Goal: Check status: Check status

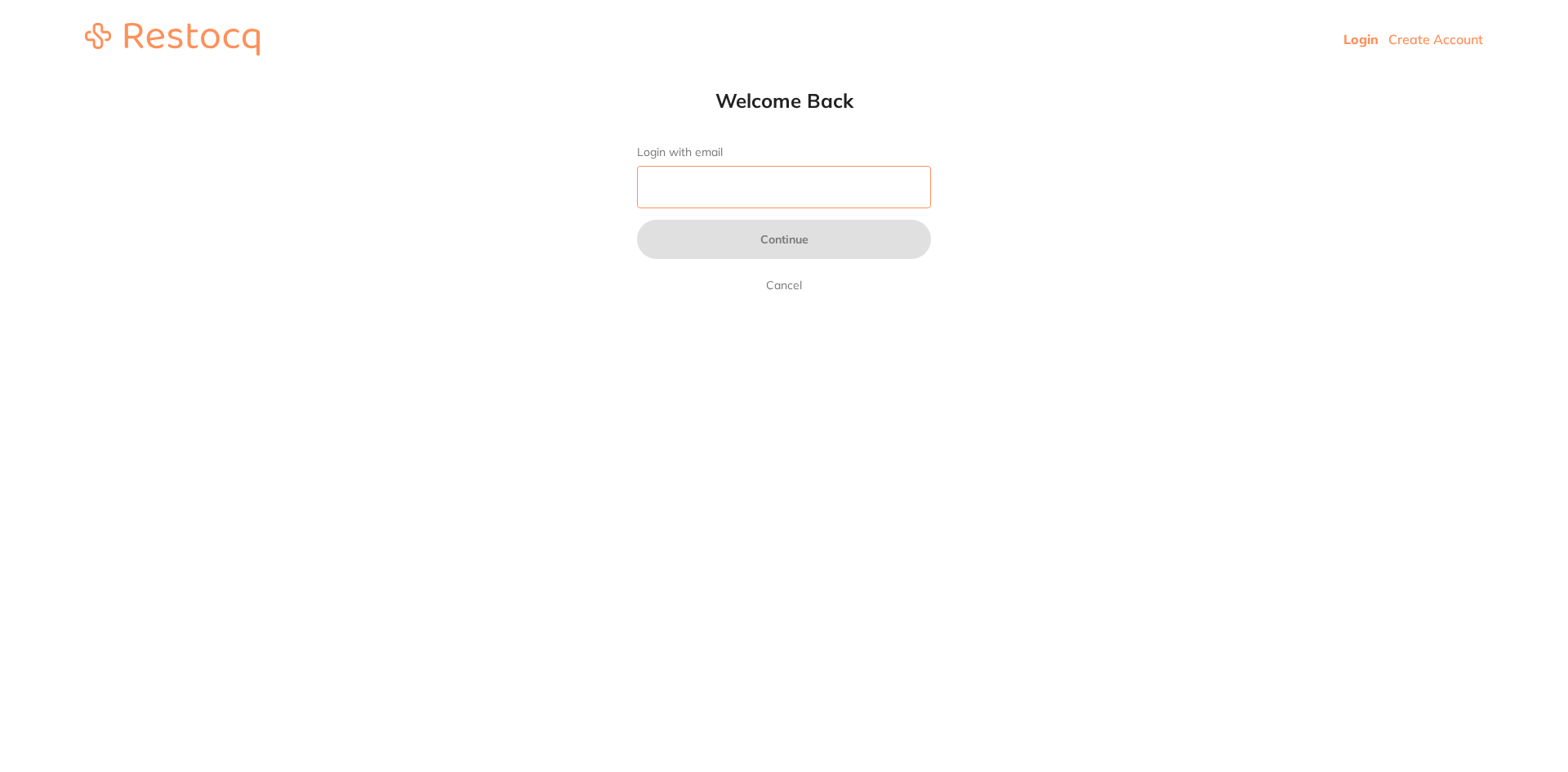
drag, startPoint x: 0, startPoint y: 0, endPoint x: 823, endPoint y: 191, distance: 844.9
click at [823, 191] on input "Login with email" at bounding box center [784, 187] width 294 height 43
type input "[EMAIL_ADDRESS][DOMAIN_NAME]"
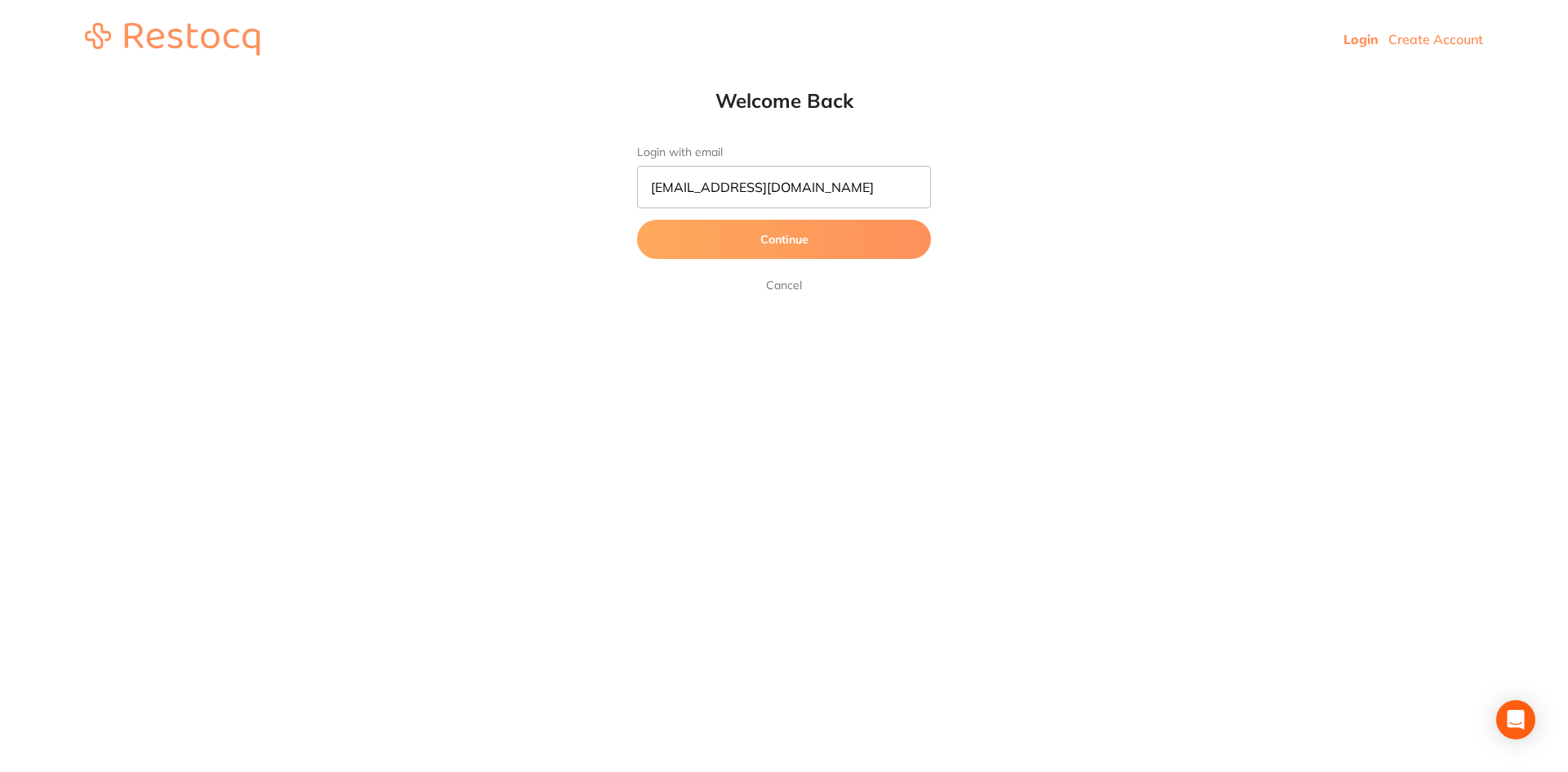
click at [817, 235] on button "Continue" at bounding box center [784, 240] width 294 height 39
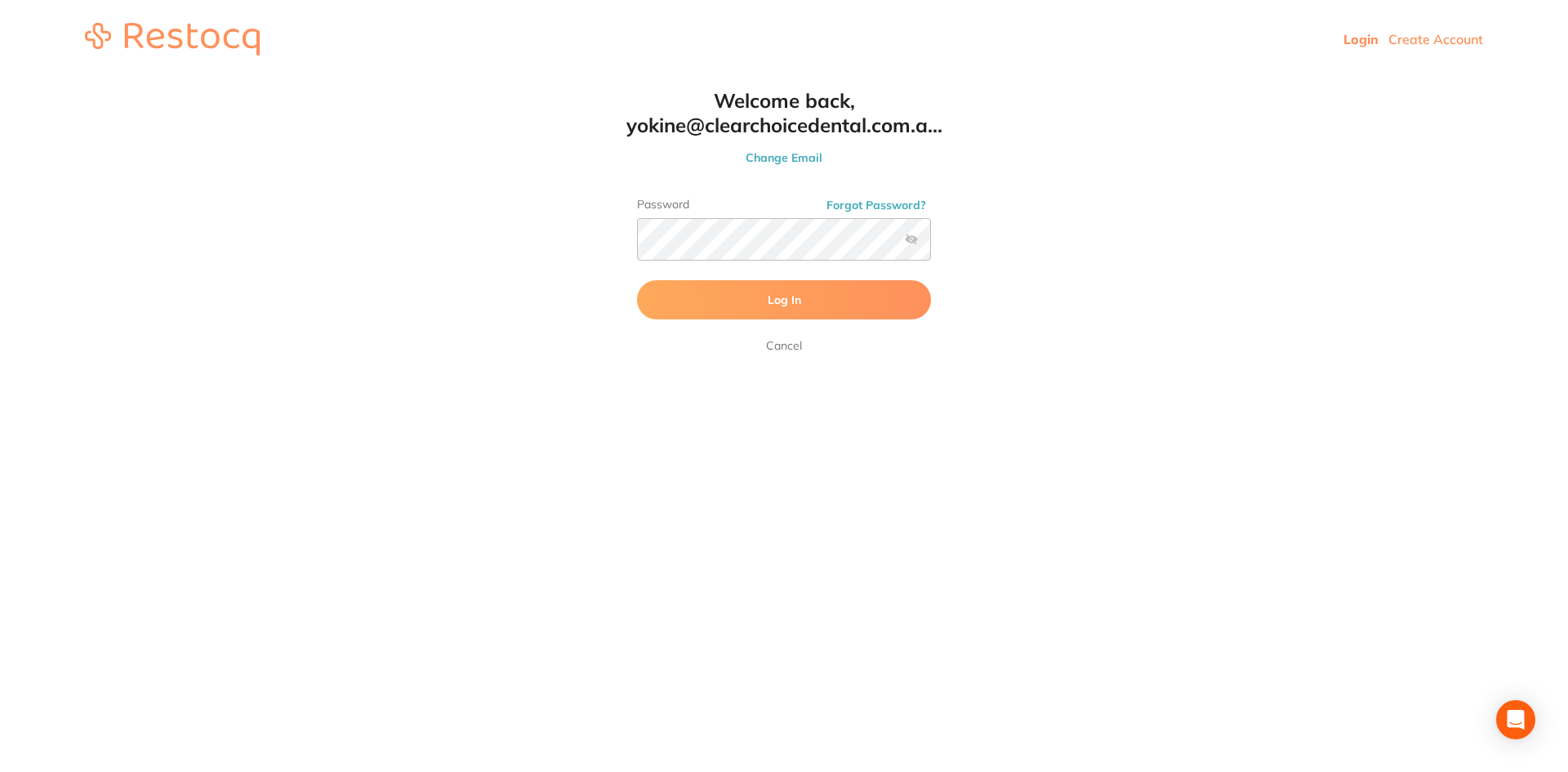
click at [813, 291] on button "Log In" at bounding box center [784, 300] width 294 height 39
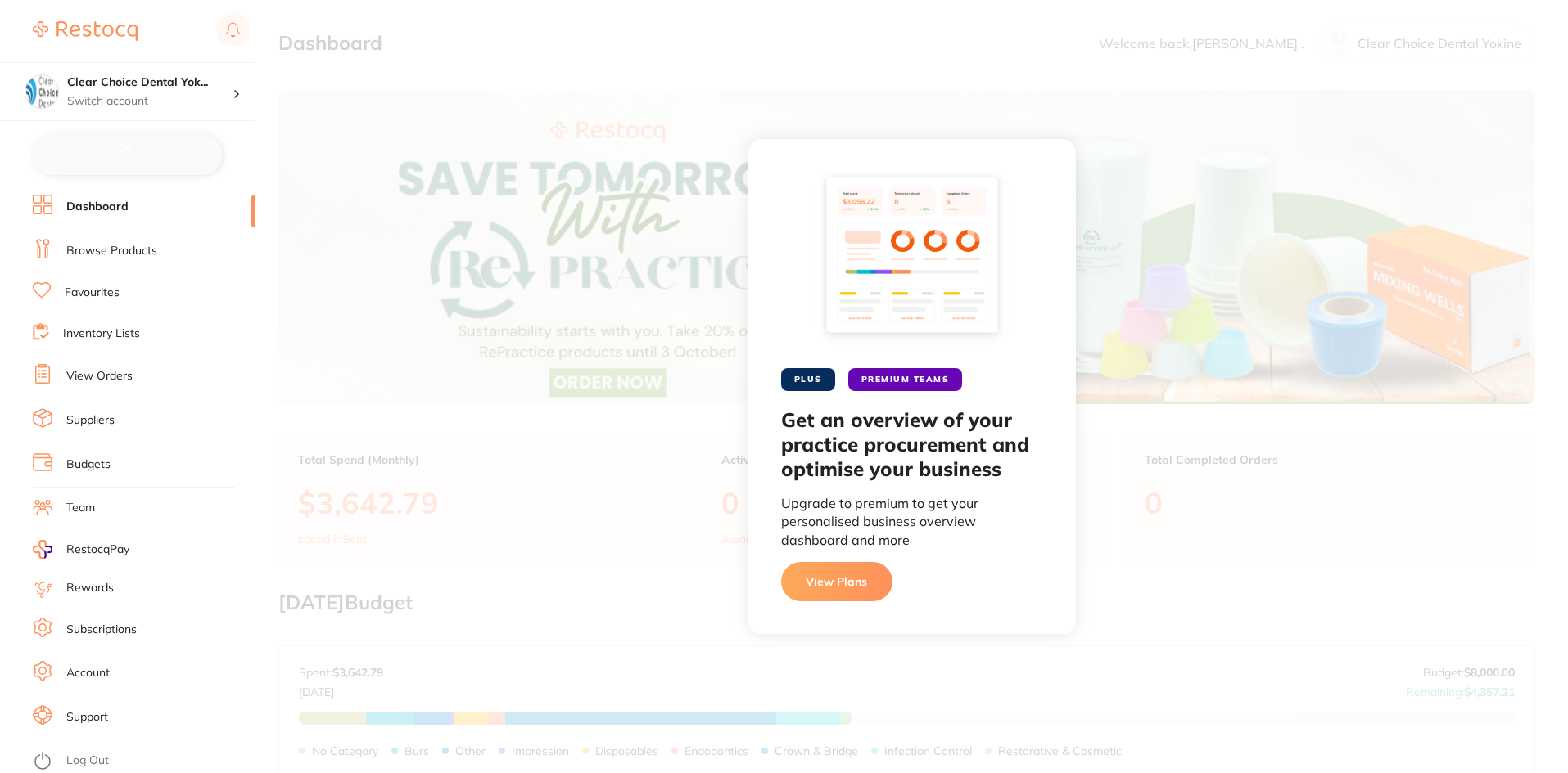
checkbox input "false"
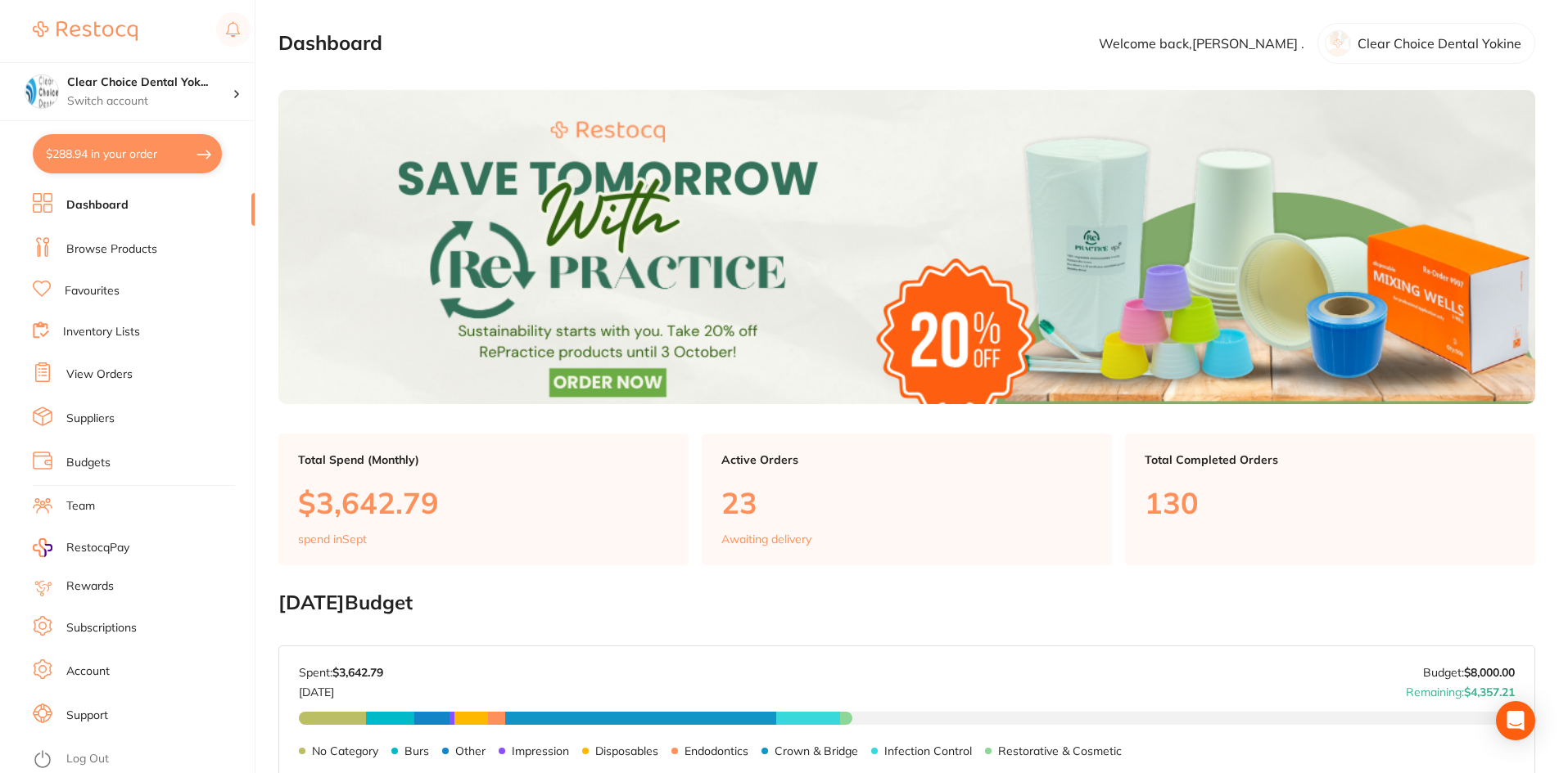
click at [98, 371] on link "View Orders" at bounding box center [99, 375] width 66 height 16
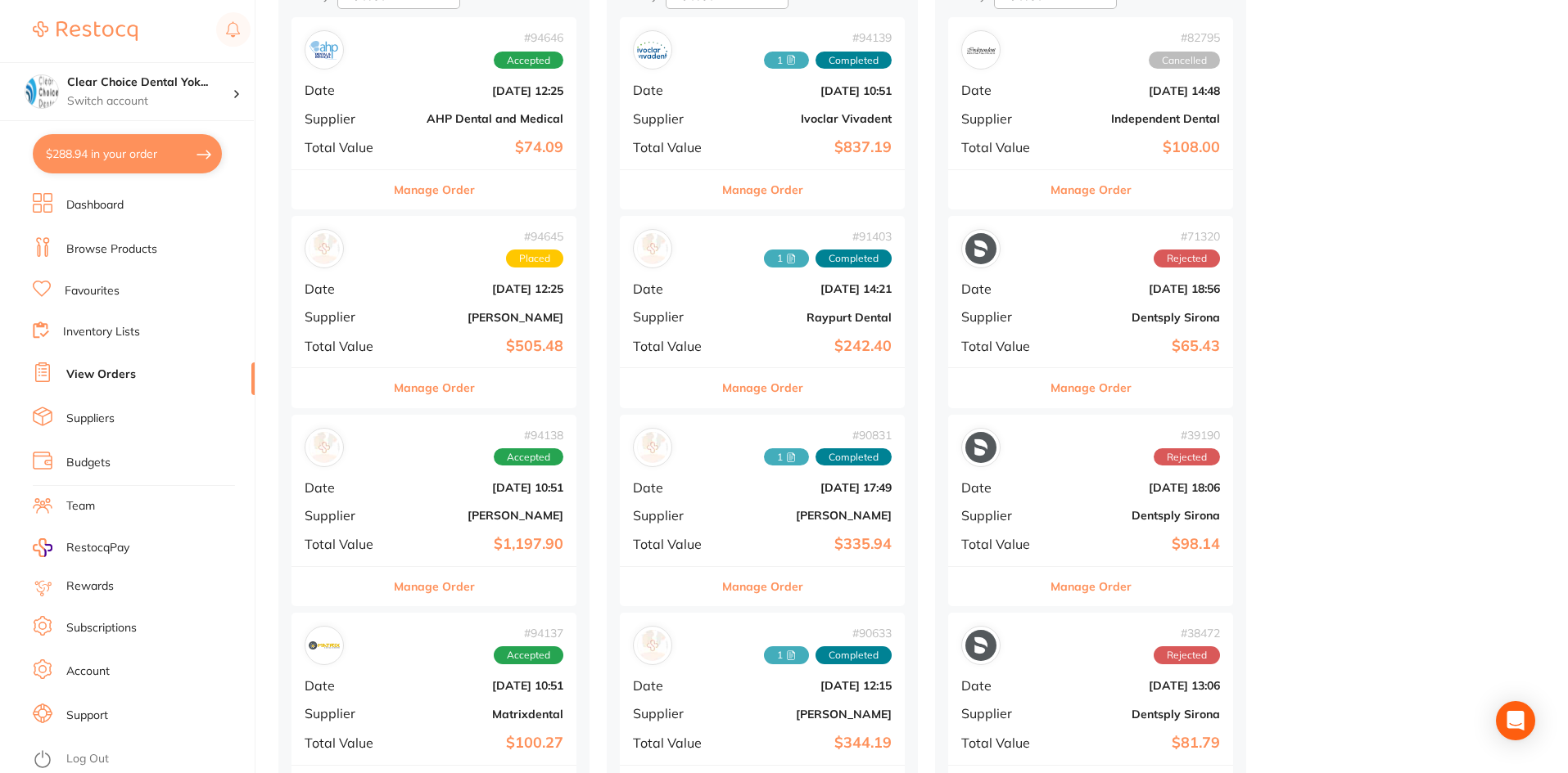
scroll to position [327, 0]
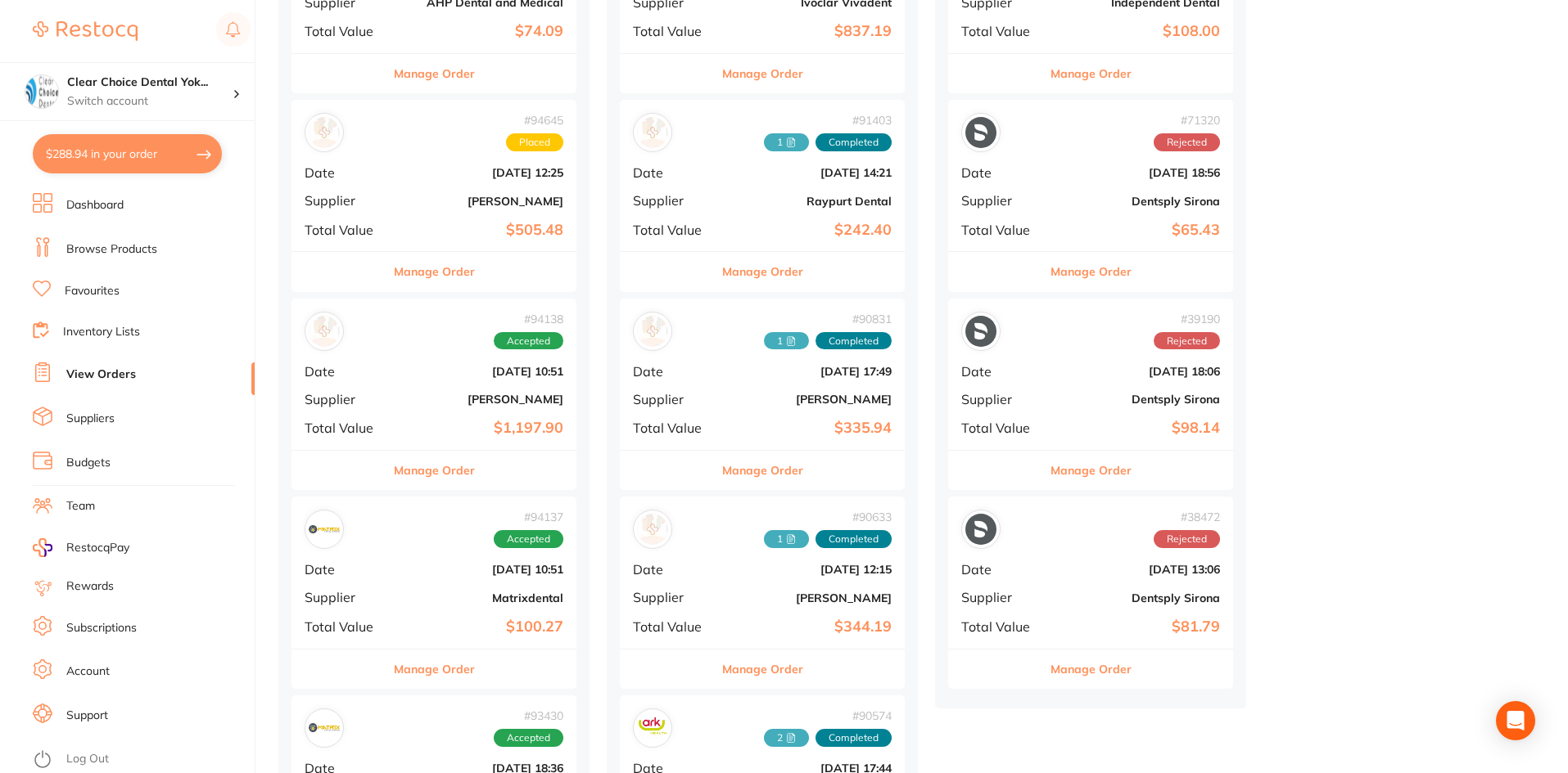
click at [421, 475] on button "Manage Order" at bounding box center [434, 470] width 81 height 39
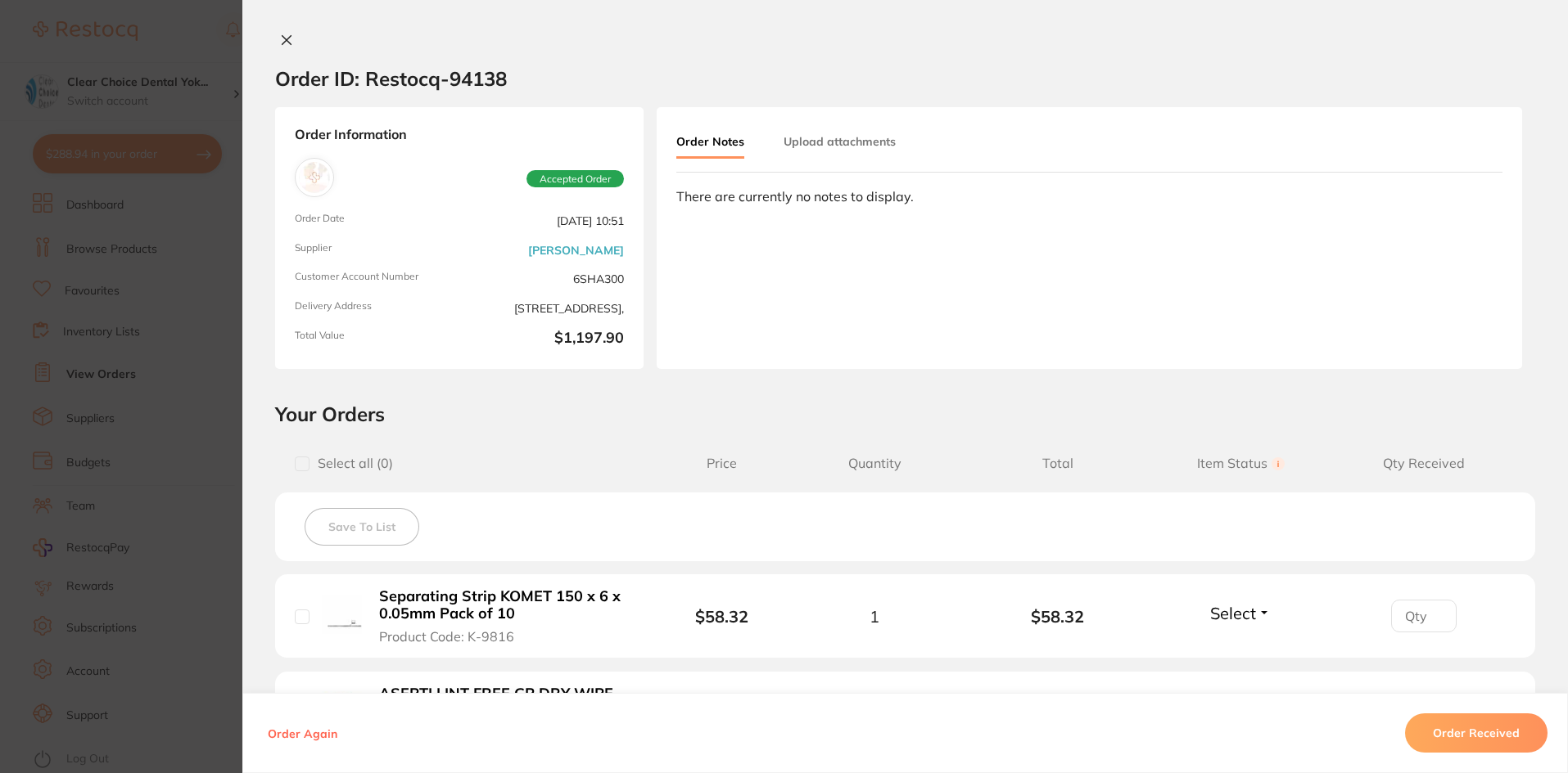
click at [861, 137] on button "Upload attachments" at bounding box center [839, 141] width 112 height 29
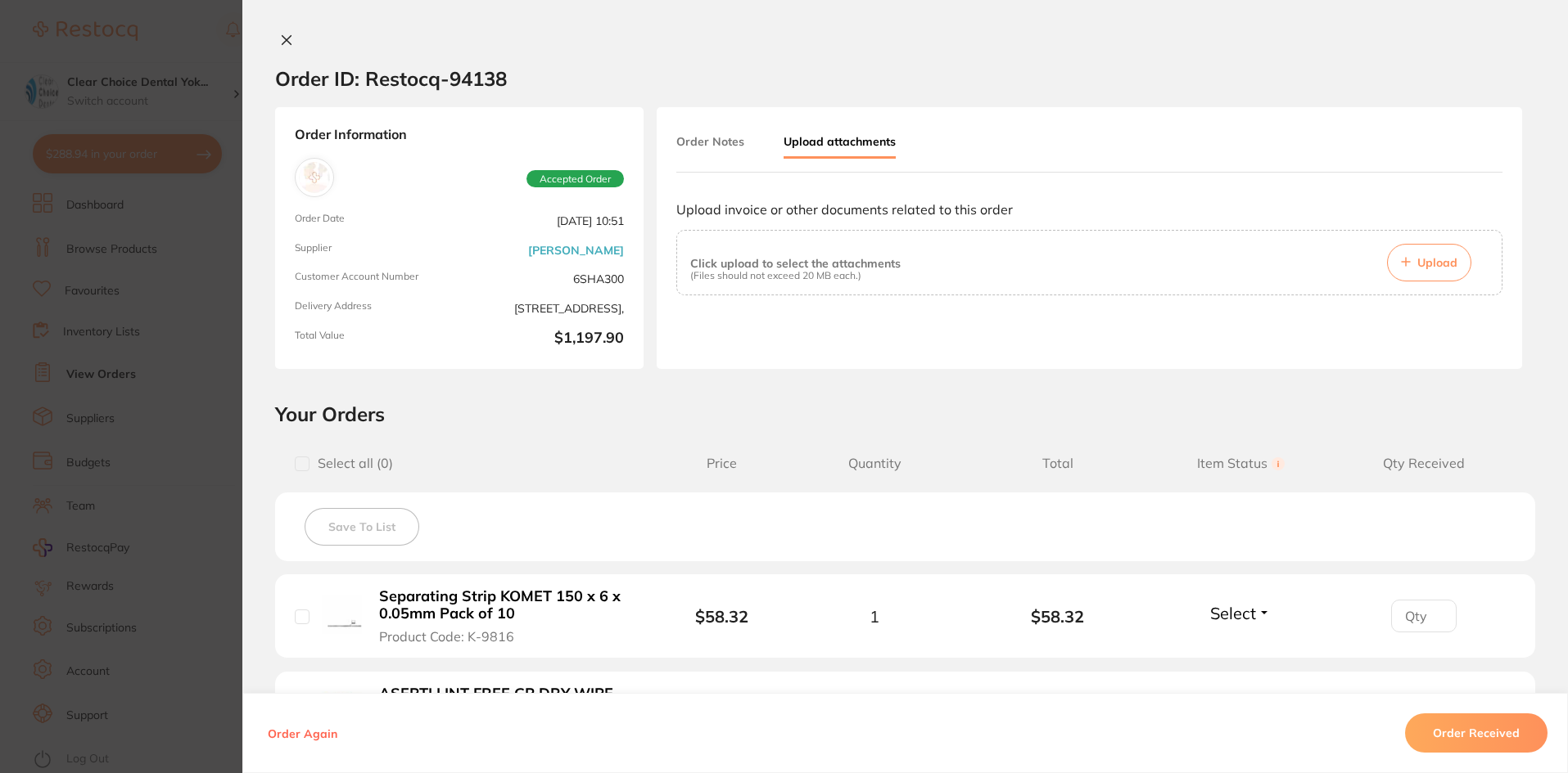
click at [1429, 263] on span "Upload" at bounding box center [1437, 262] width 40 height 15
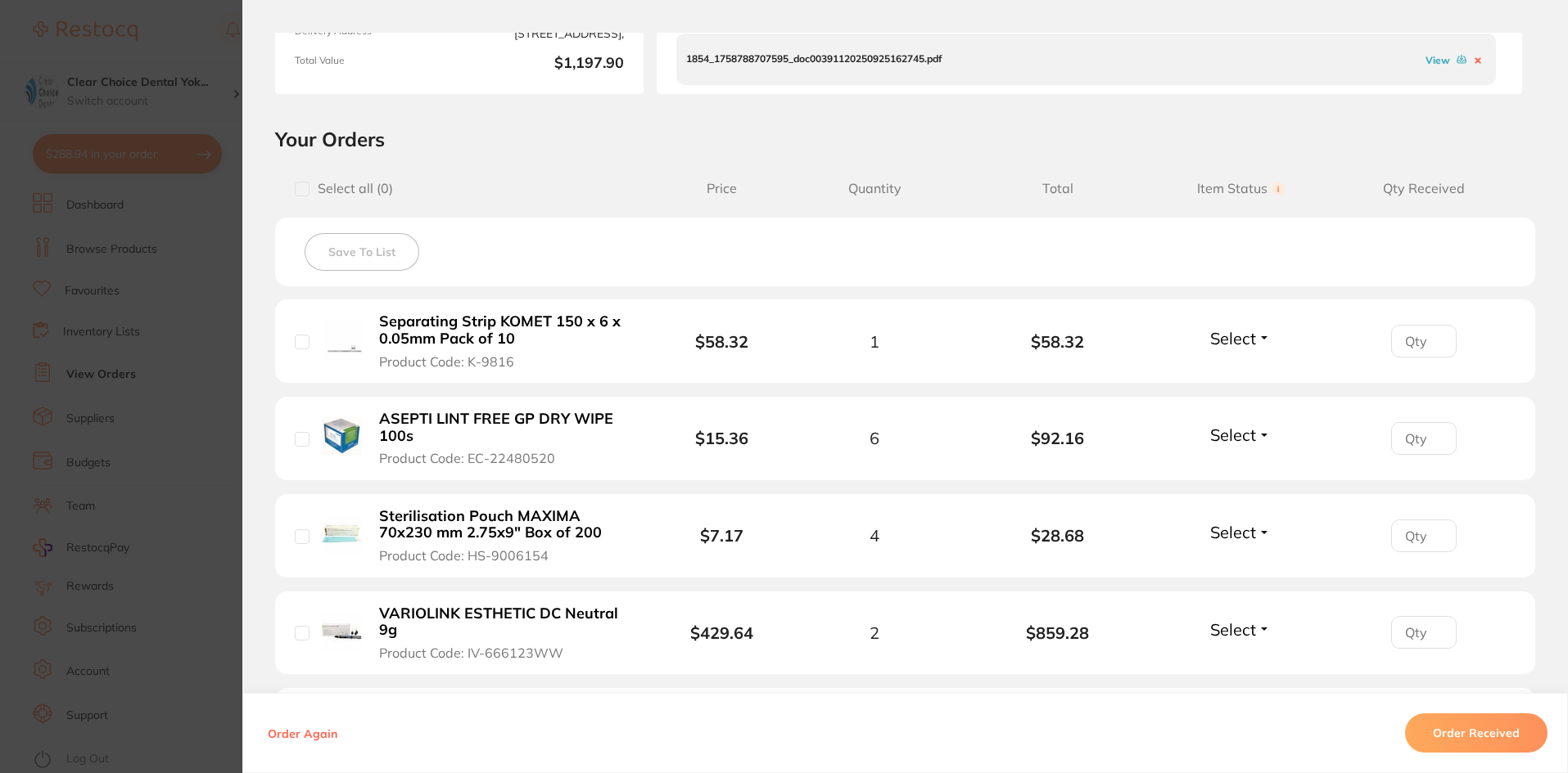
scroll to position [409, 0]
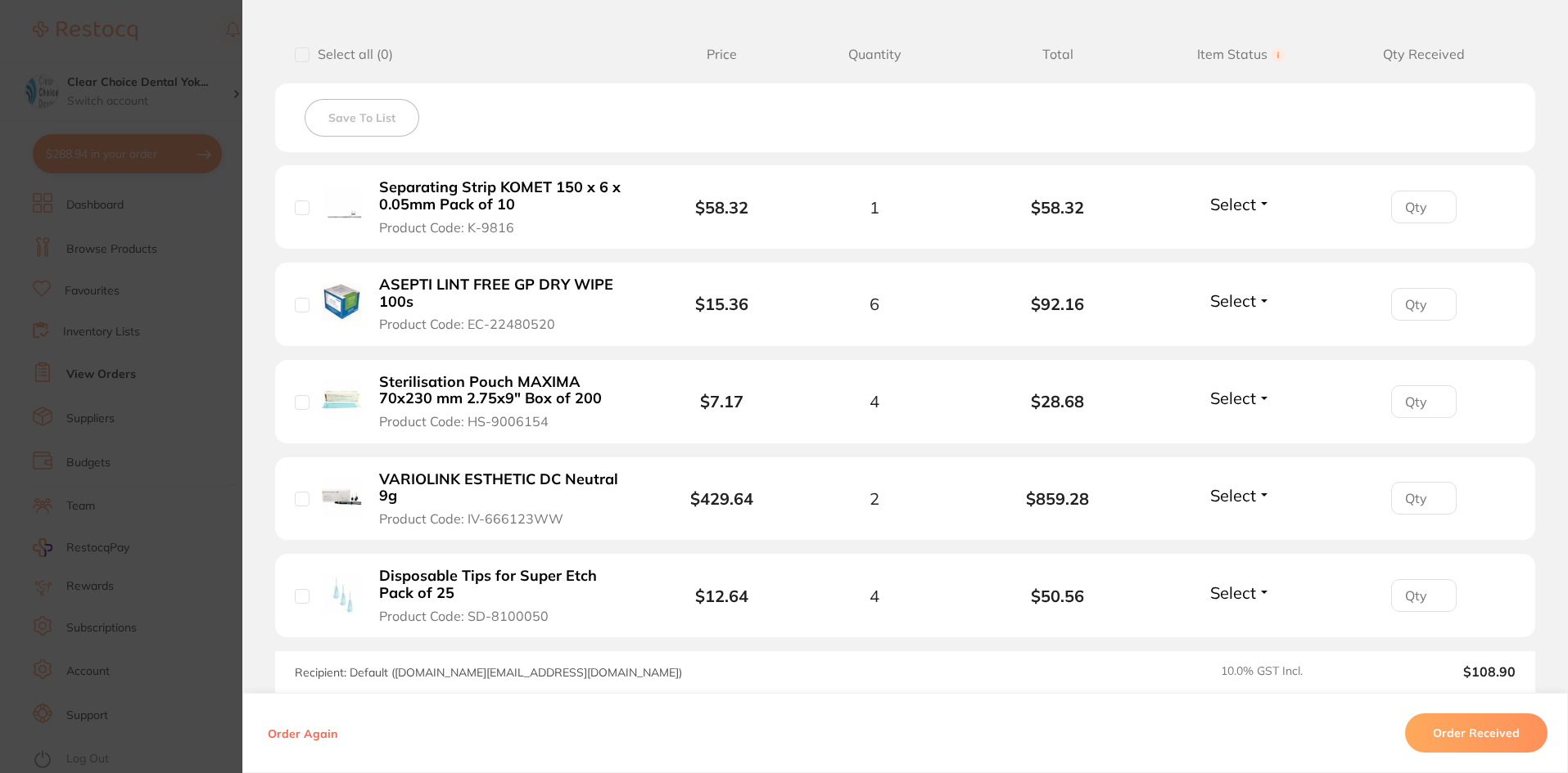
click at [1466, 734] on button "Order Received" at bounding box center [1476, 734] width 142 height 39
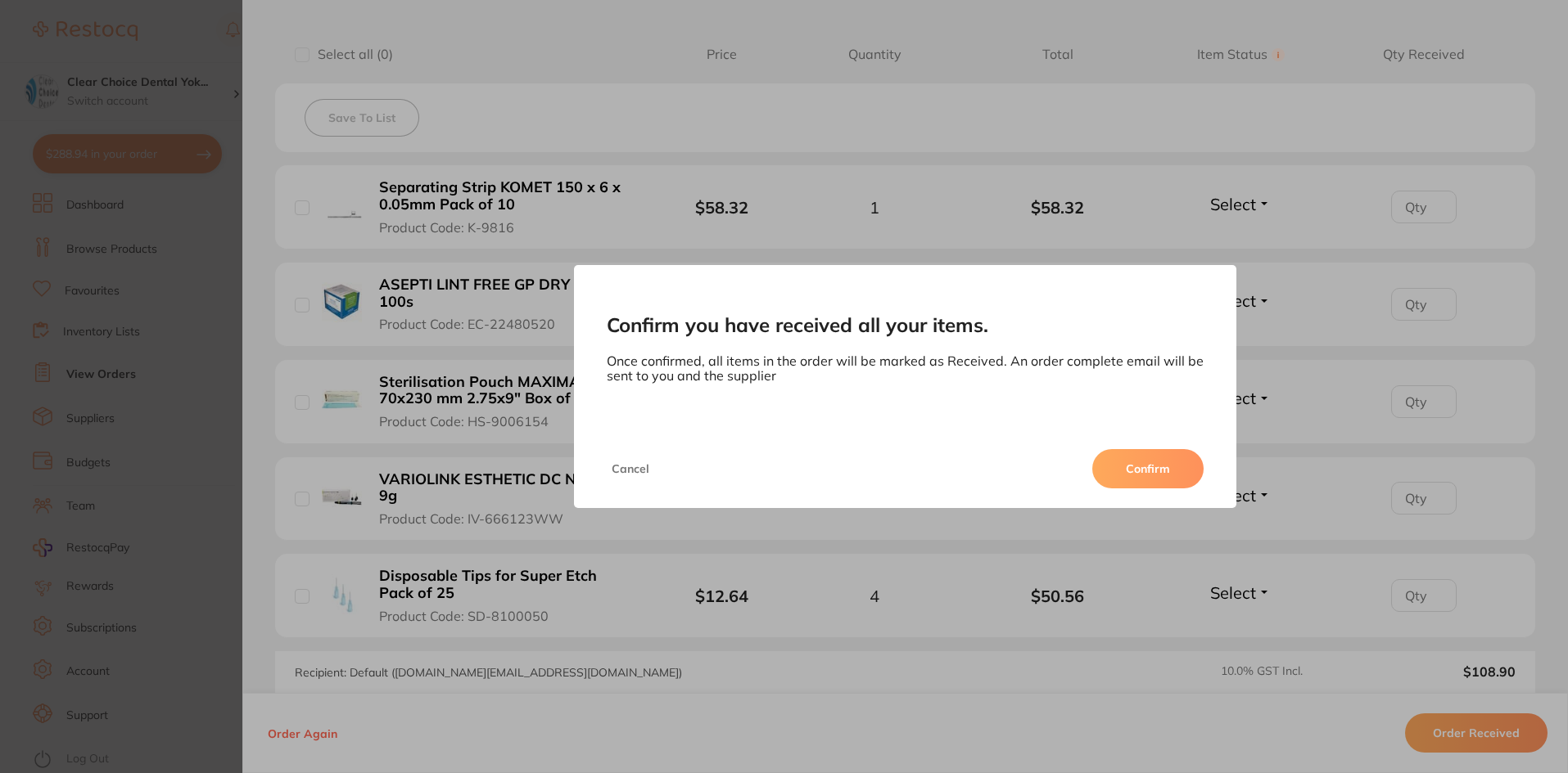
click at [1174, 475] on button "Confirm" at bounding box center [1148, 469] width 111 height 39
